Goal: Task Accomplishment & Management: Use online tool/utility

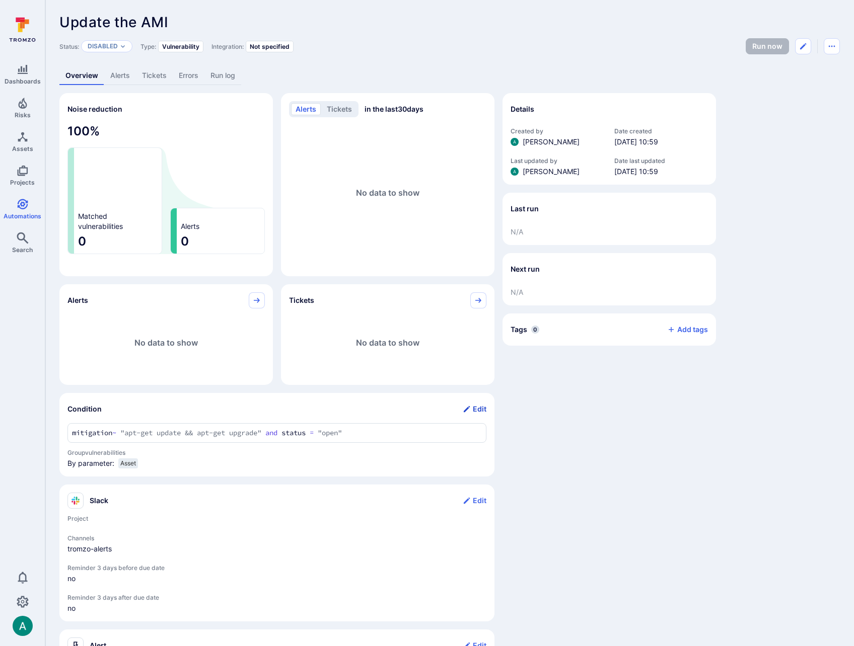
click at [478, 408] on button "Edit" at bounding box center [475, 409] width 24 height 16
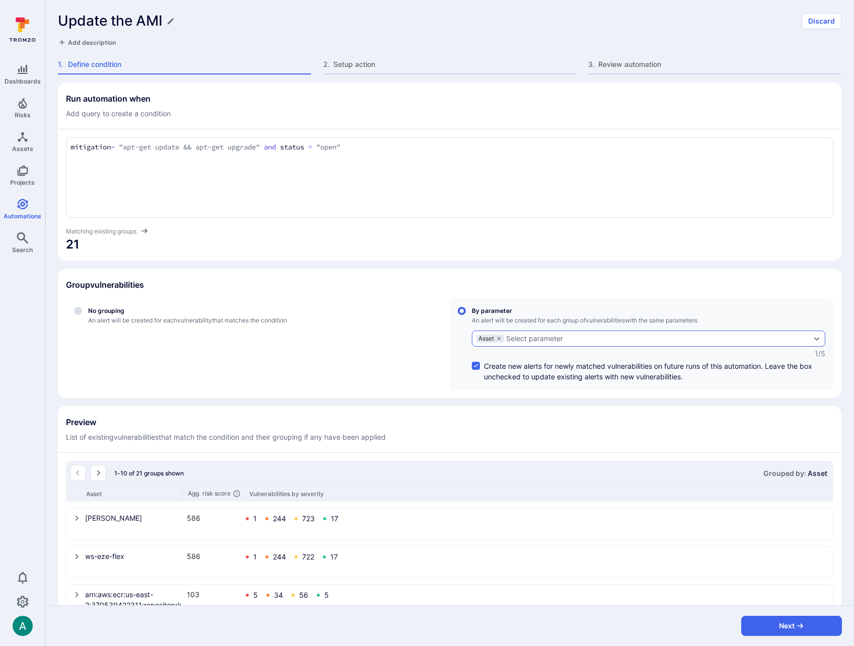
click at [581, 335] on div "Select parameter" at bounding box center [658, 339] width 305 height 8
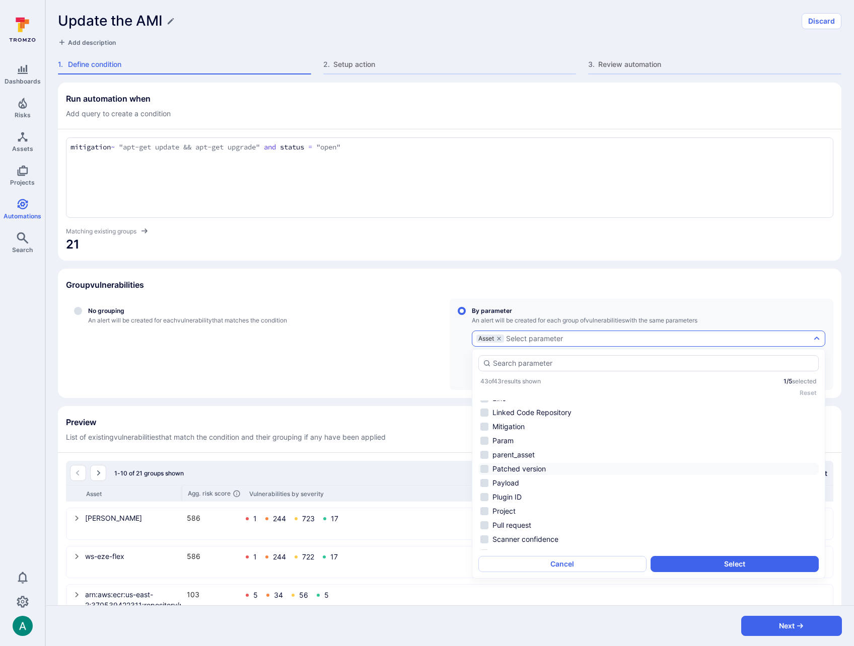
scroll to position [227, 0]
click at [543, 465] on li "parent_asset" at bounding box center [648, 461] width 340 height 12
click at [702, 560] on button "Select" at bounding box center [734, 564] width 168 height 16
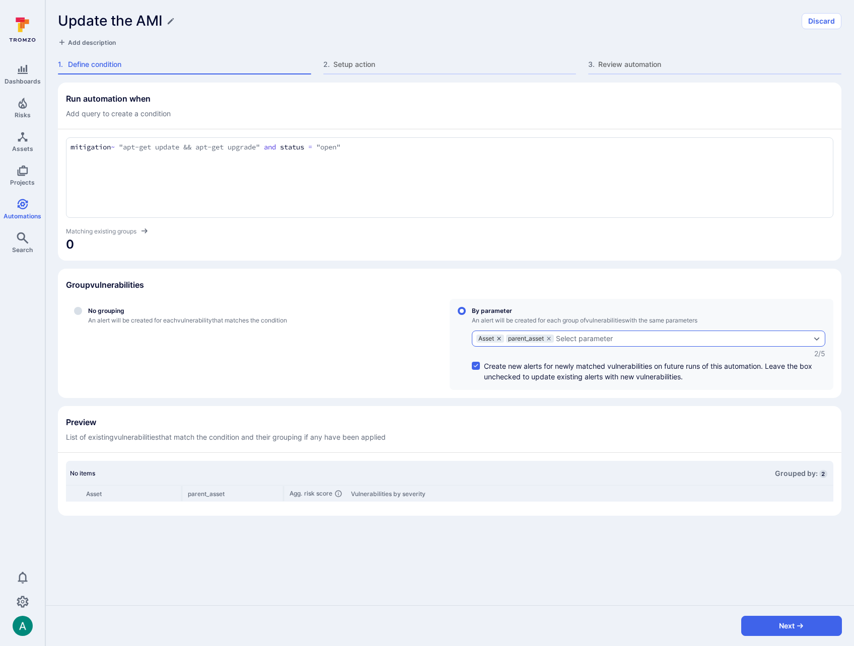
click at [499, 337] on icon "grouping parameters" at bounding box center [499, 339] width 6 height 6
click at [466, 315] on input "By parameter An alert will be created for each group of vulnerabilities with th…" at bounding box center [462, 311] width 8 height 8
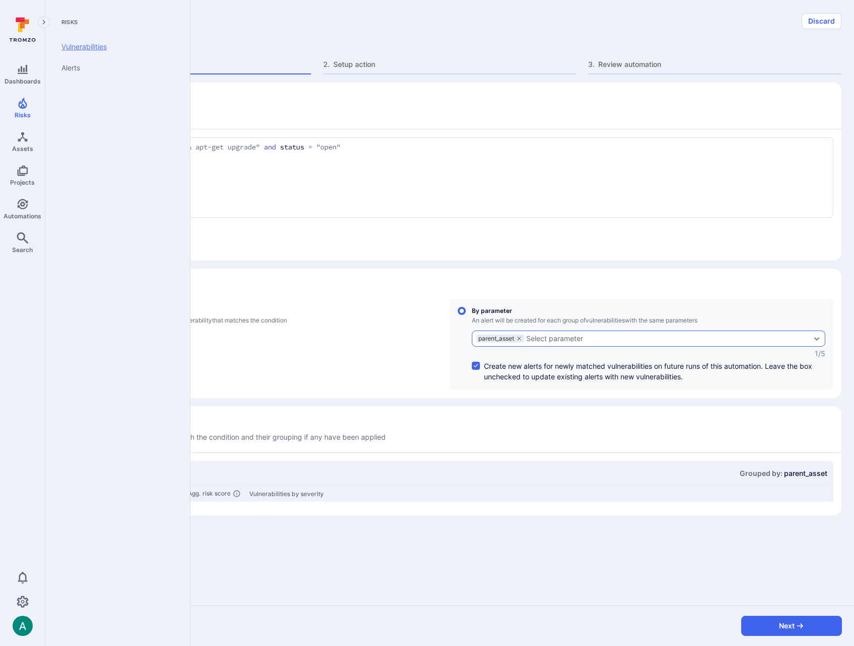
click at [82, 44] on link "Vulnerabilities" at bounding box center [115, 46] width 124 height 21
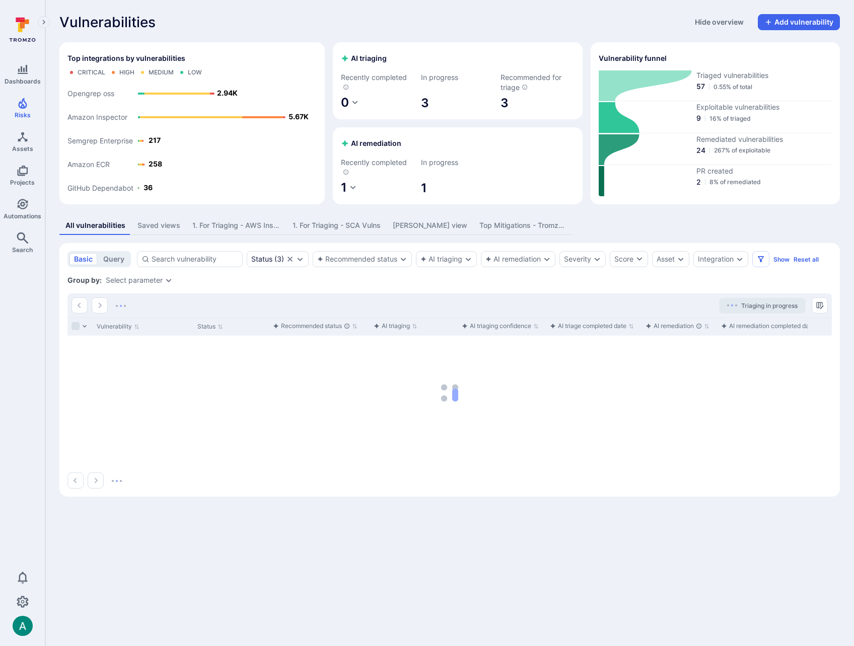
click at [149, 282] on div "Select parameter" at bounding box center [134, 280] width 57 height 8
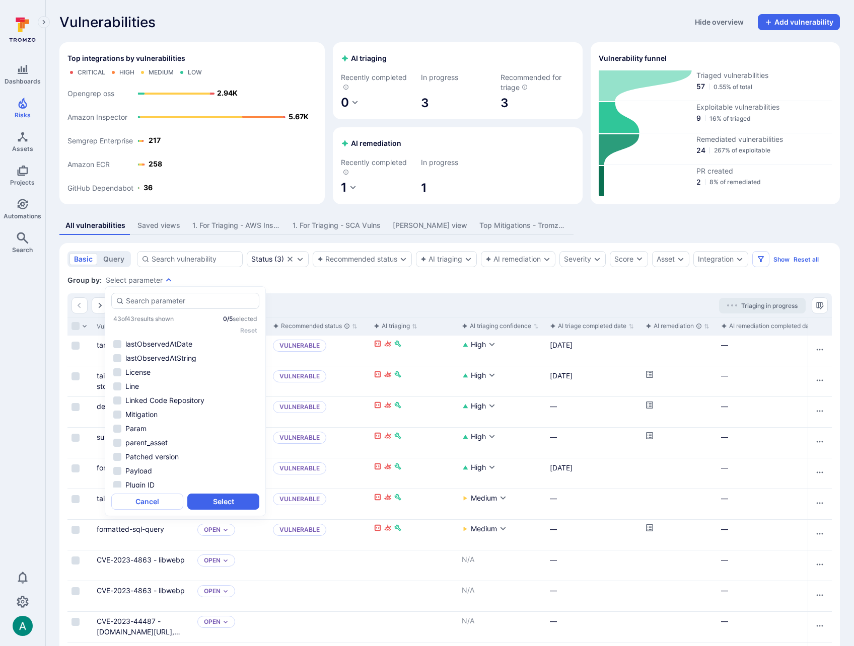
scroll to position [187, 0]
click at [177, 439] on li "parent_asset" at bounding box center [185, 438] width 148 height 12
click at [231, 504] on button "Select" at bounding box center [223, 502] width 72 height 16
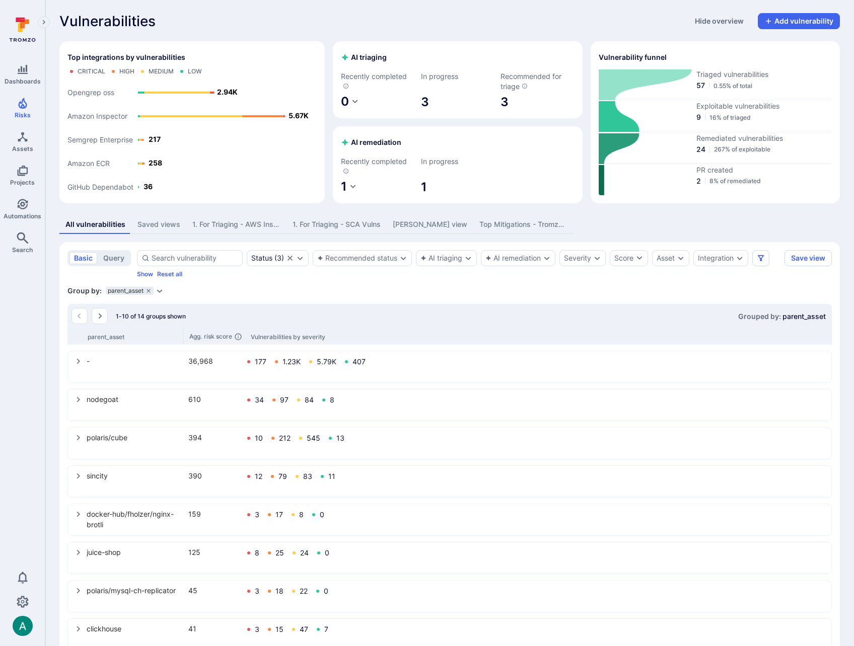
scroll to position [2, 0]
click at [744, 105] on span "Exploitable vulnerabilities" at bounding box center [763, 106] width 135 height 10
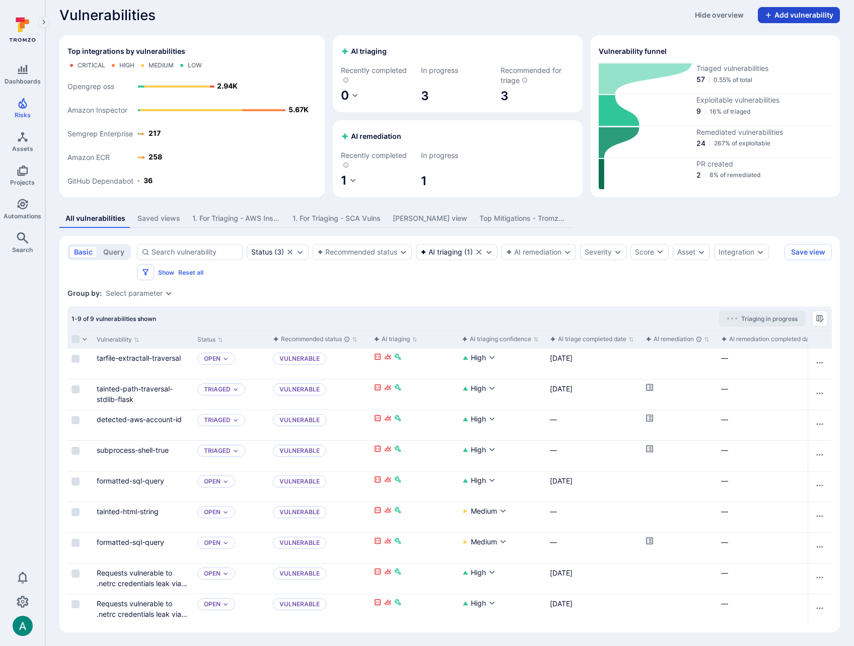
scroll to position [8, 0]
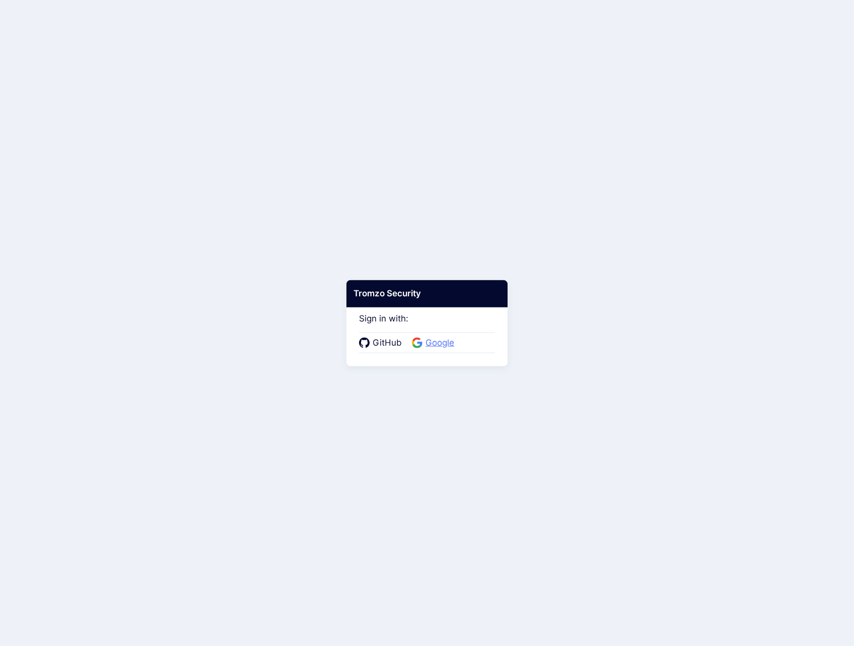
click at [450, 346] on span "Google" at bounding box center [439, 343] width 35 height 13
